Goal: Transaction & Acquisition: Register for event/course

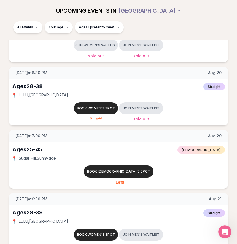
scroll to position [178, 0]
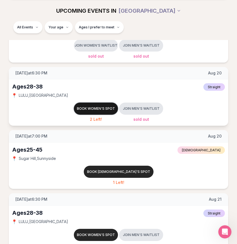
click at [87, 106] on button "Book women's spot" at bounding box center [96, 109] width 44 height 12
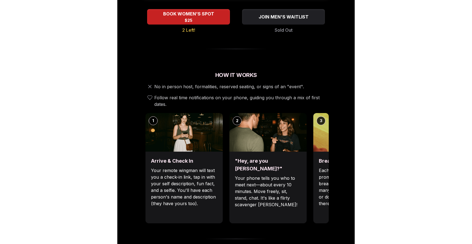
scroll to position [194, 0]
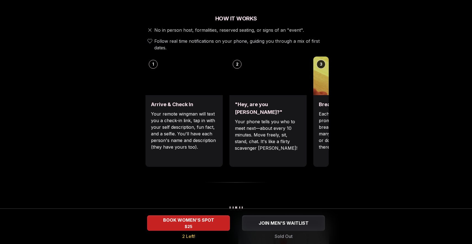
click at [308, 107] on div "1 Arrive & Check In Your remote wingman will text you a check-in link, tap in w…" at bounding box center [235, 112] width 185 height 110
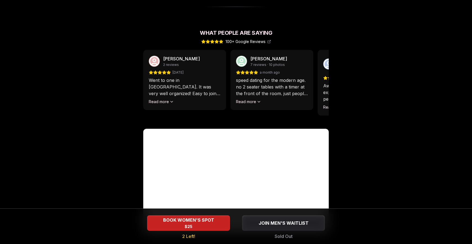
scroll to position [511, 0]
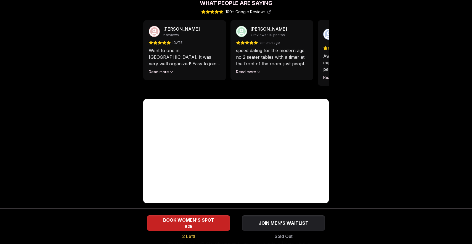
click at [250, 69] on div "Libby Brubaker 7 reviews · 10 photos a month ago speed dating for the modern ag…" at bounding box center [271, 50] width 83 height 60
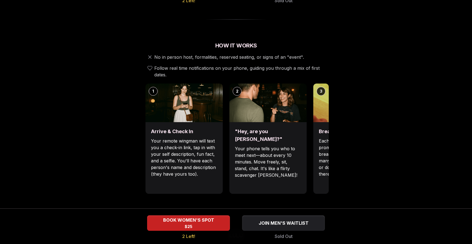
scroll to position [149, 0]
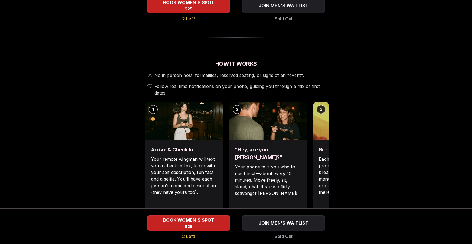
click at [316, 123] on img at bounding box center [351, 121] width 77 height 39
click at [321, 146] on h3 "Break the ice with prompts" at bounding box center [352, 150] width 66 height 8
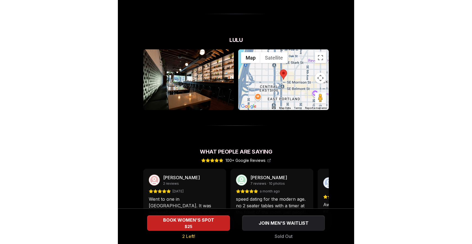
scroll to position [204, 0]
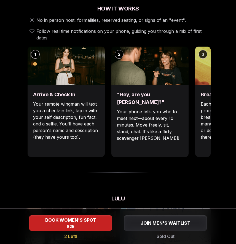
click at [97, 114] on p "Your remote wingman will text you a check-in link, tap in with your self descri…" at bounding box center [66, 121] width 66 height 40
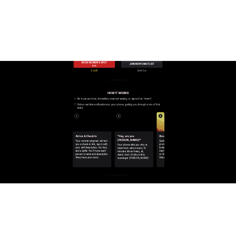
scroll to position [156, 0]
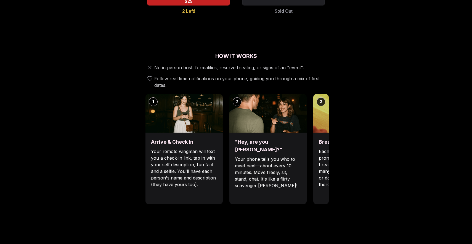
click at [228, 143] on div "1 Arrive & Check In Your remote wingman will text you a check-in link, tap in w…" at bounding box center [235, 149] width 185 height 110
click at [264, 156] on p "Your phone tells you who to meet next—about every 10 minutes. Move freely, sit,…" at bounding box center [268, 172] width 66 height 33
click at [323, 138] on h3 "Break the ice with prompts" at bounding box center [352, 142] width 66 height 8
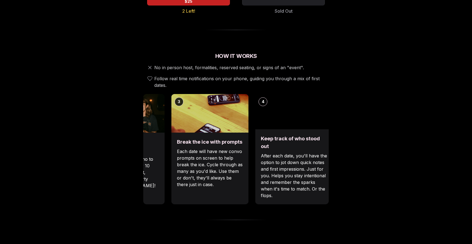
click at [176, 139] on div "Break the ice with prompts Each date will have new convo prompts on screen to h…" at bounding box center [209, 169] width 77 height 72
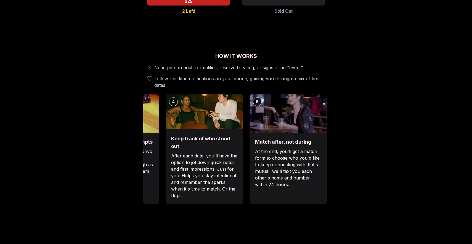
click at [227, 144] on div "Keep track of who stood out After each date, you'll have the option to jot down…" at bounding box center [203, 166] width 77 height 75
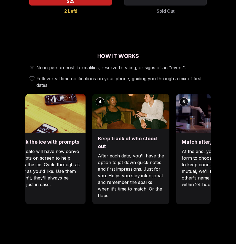
click at [171, 153] on div "1 Arrive & Check In Your remote wingman will text you a check-in link, tap in w…" at bounding box center [117, 149] width 185 height 110
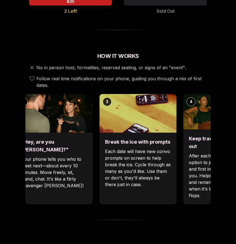
click at [185, 164] on div "Keep track of who stood out After each date, you'll have the option to jot down…" at bounding box center [221, 166] width 77 height 75
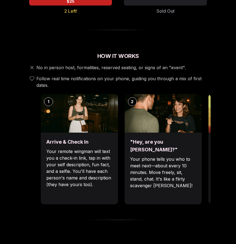
click at [214, 172] on div "Luvvly Speed Dating [DATE] Age Range 28 - 38 Orientation Straight Evening 6:30 …" at bounding box center [117, 215] width 227 height 685
